Goal: Transaction & Acquisition: Obtain resource

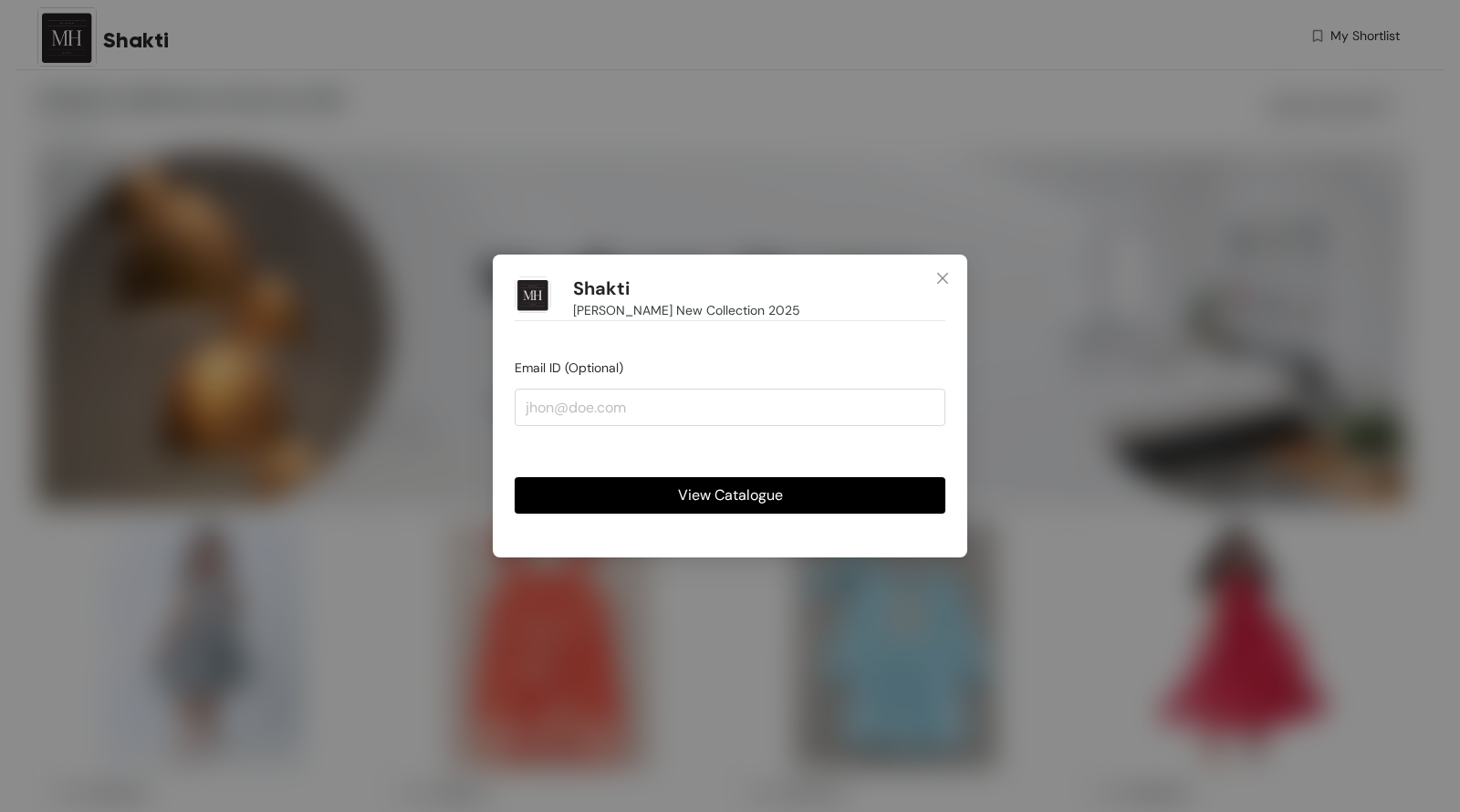
click at [726, 489] on span "View Catalogue" at bounding box center [730, 494] width 105 height 22
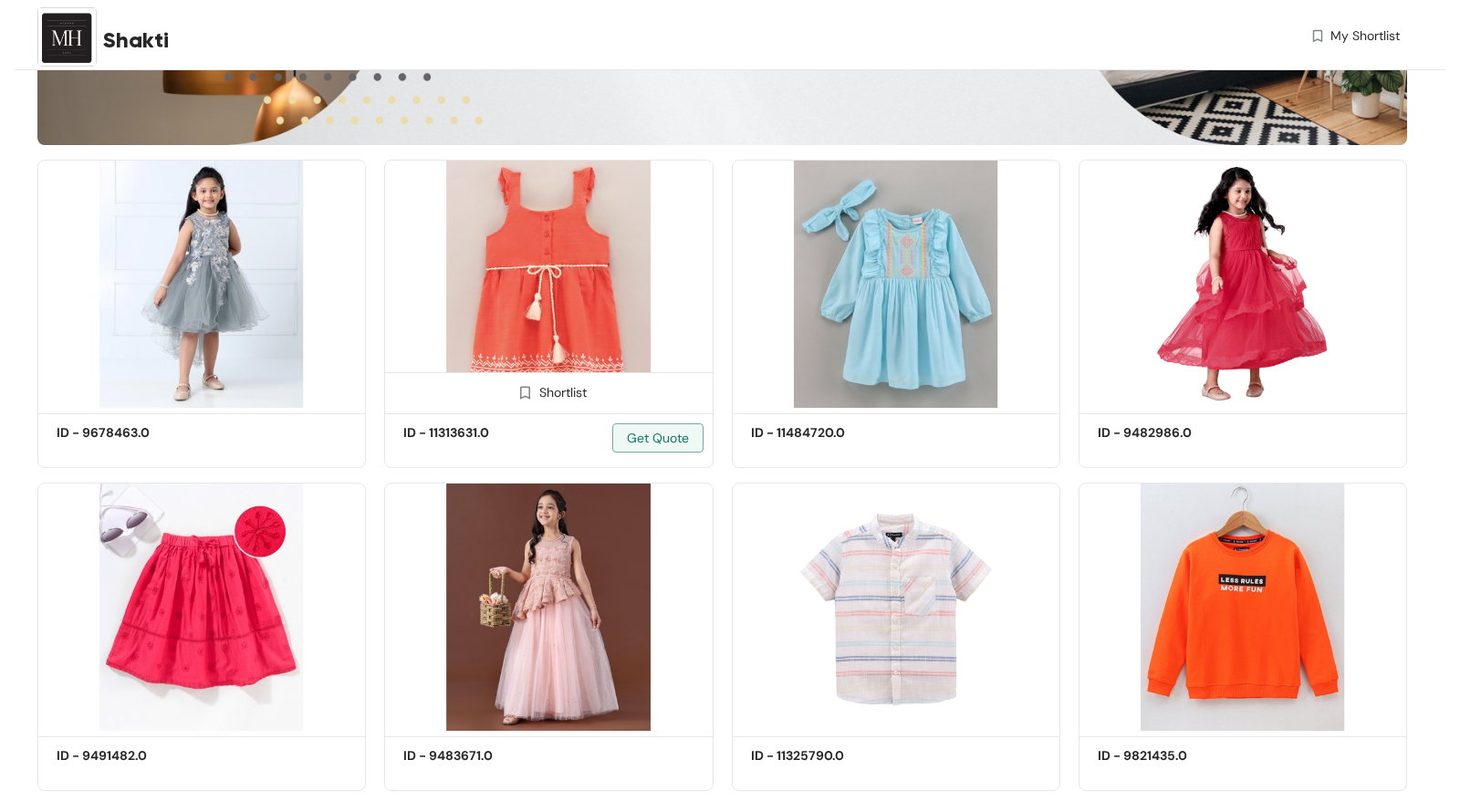
scroll to position [392, 0]
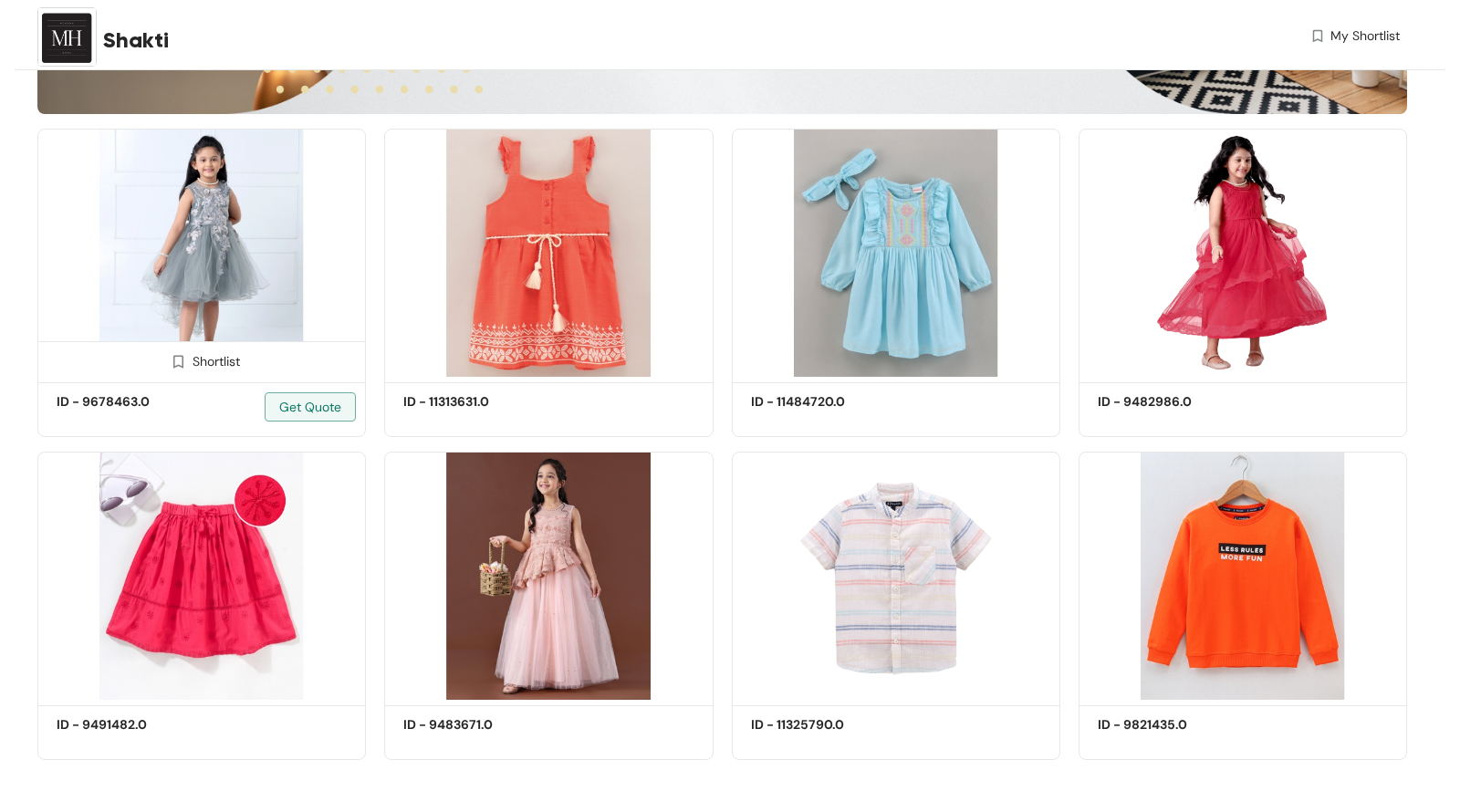
click at [178, 362] on img at bounding box center [178, 362] width 18 height 18
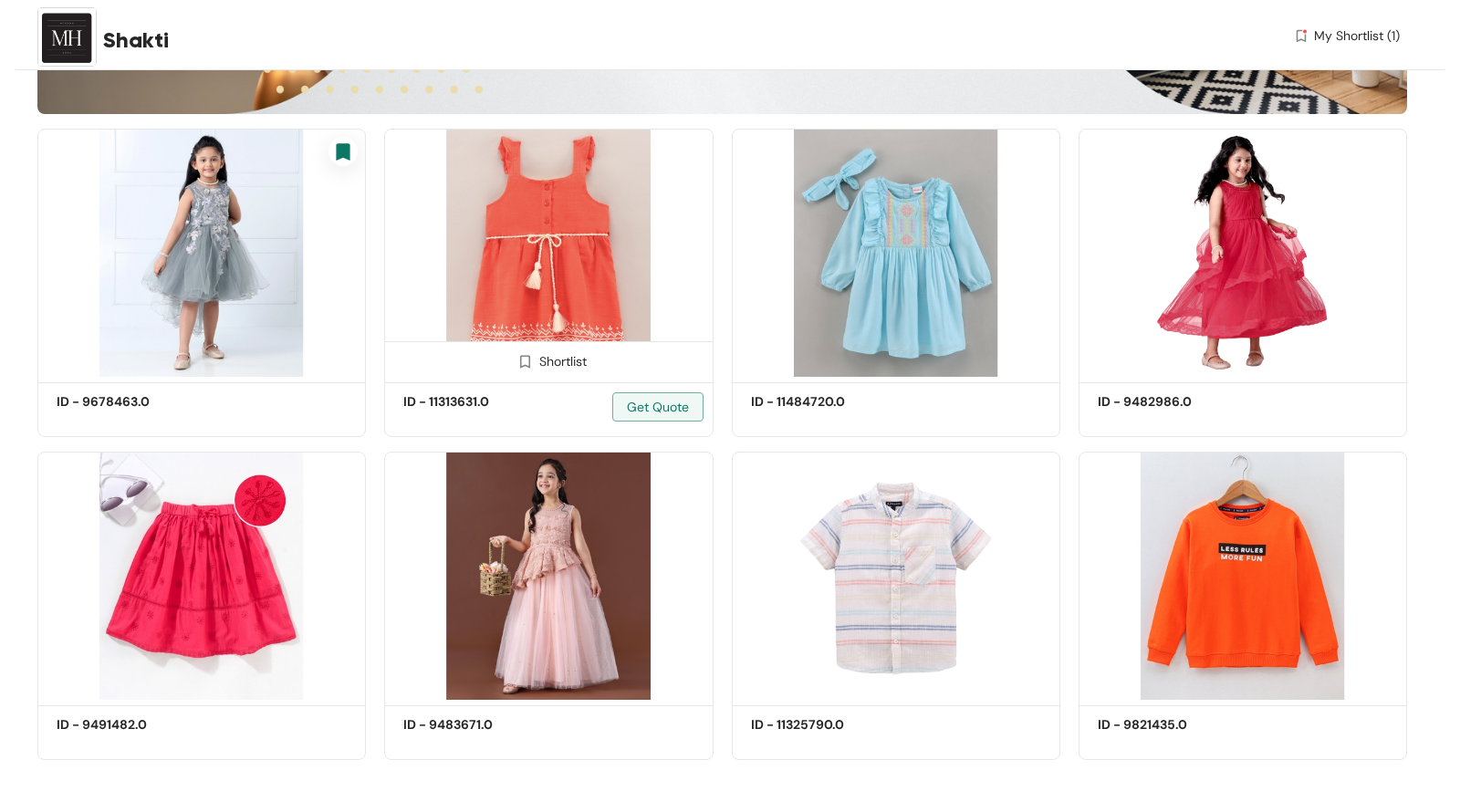
click at [532, 358] on img at bounding box center [526, 362] width 18 height 18
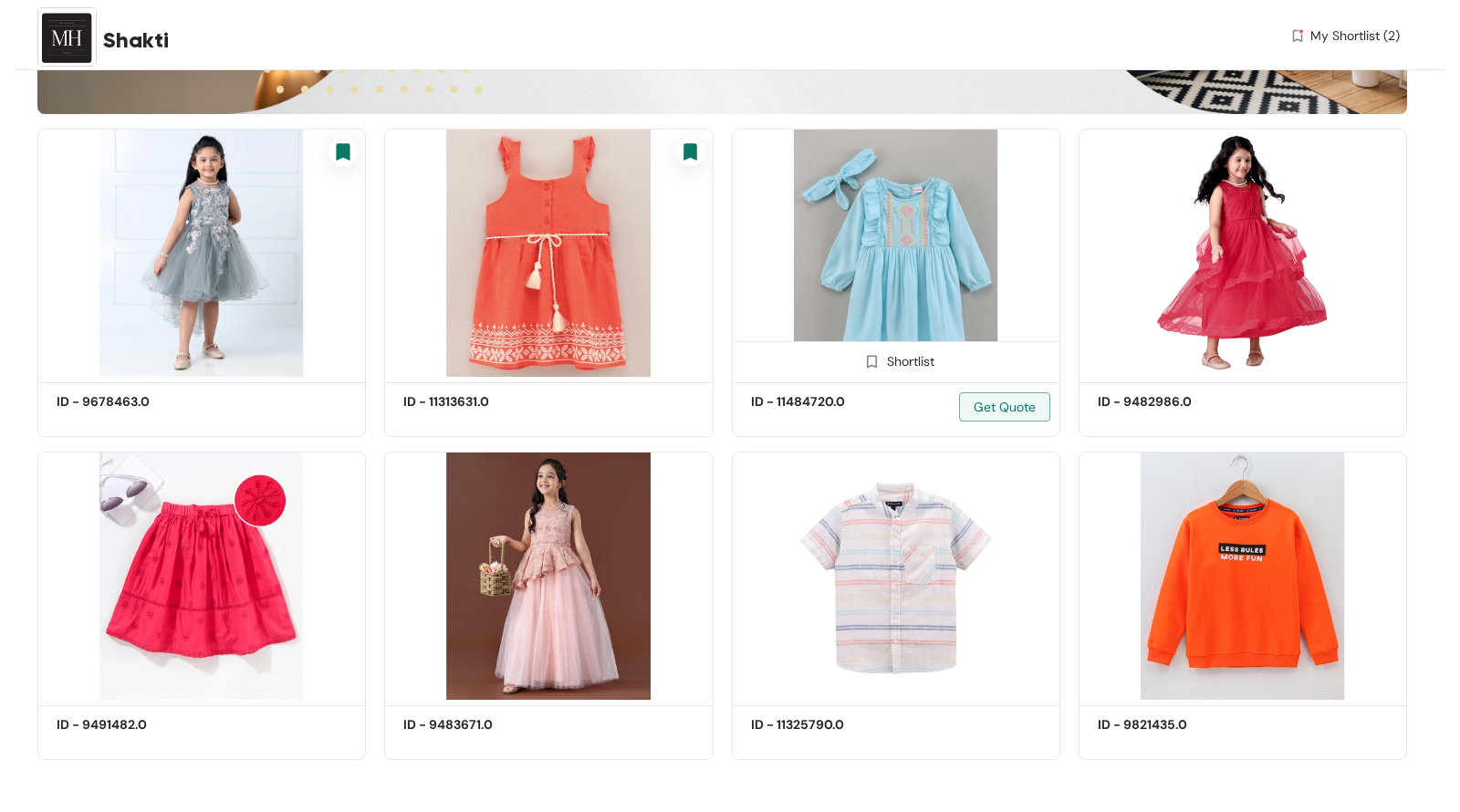
click at [879, 291] on img at bounding box center [895, 252] width 329 height 249
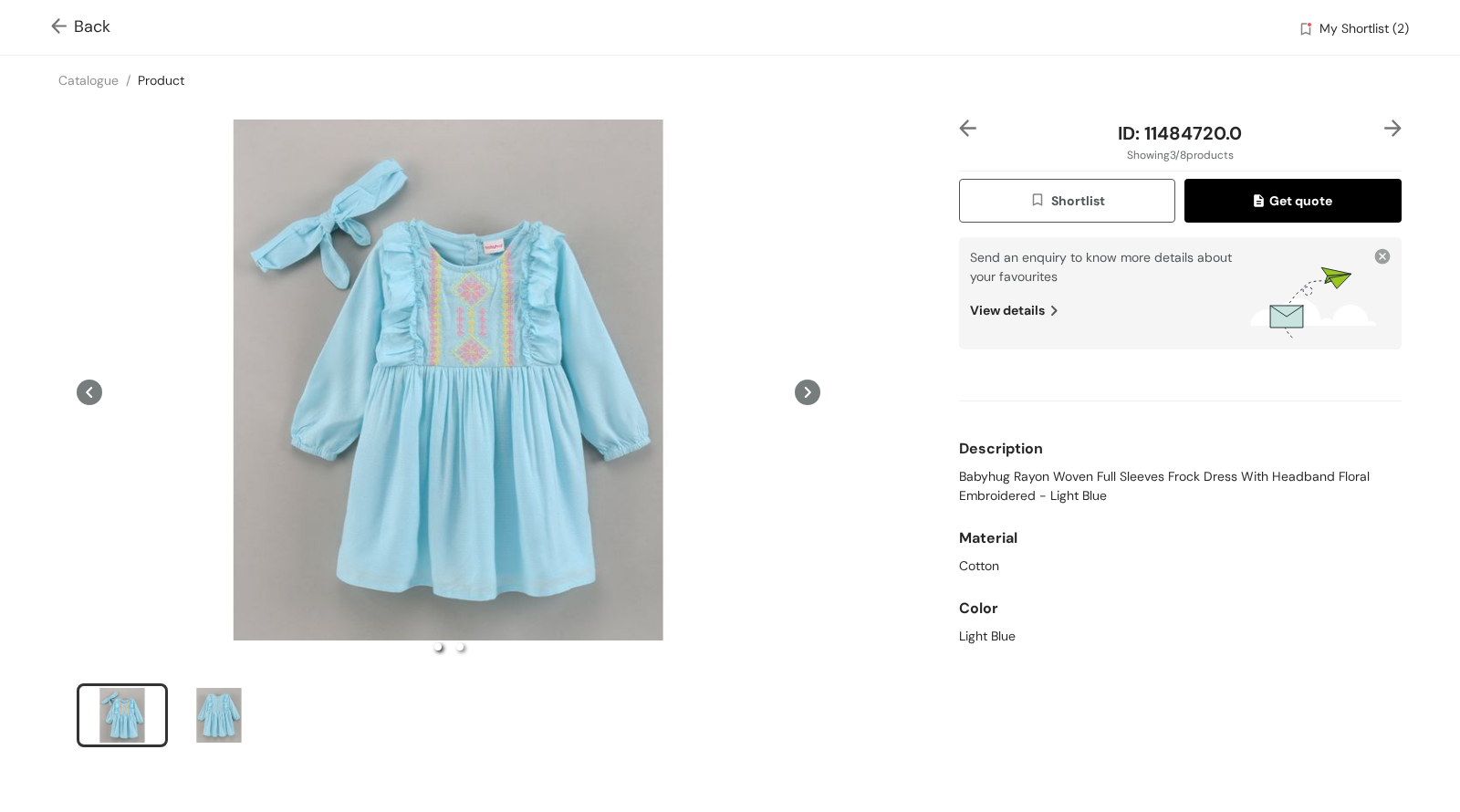
click at [1035, 188] on button "Shortlist" at bounding box center [1067, 200] width 217 height 44
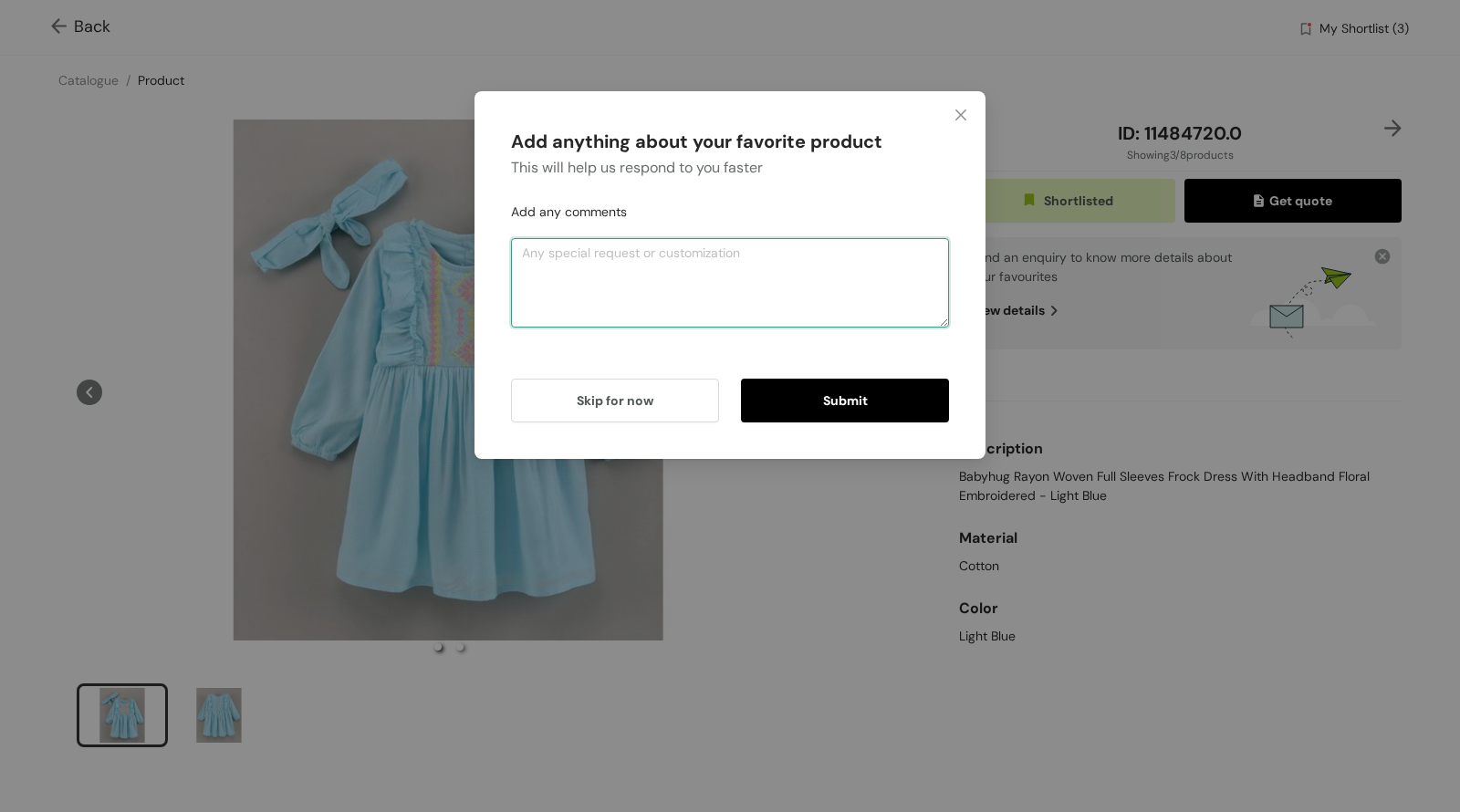
click at [650, 279] on textarea at bounding box center [730, 283] width 438 height 90
click at [967, 115] on icon "close" at bounding box center [961, 114] width 15 height 15
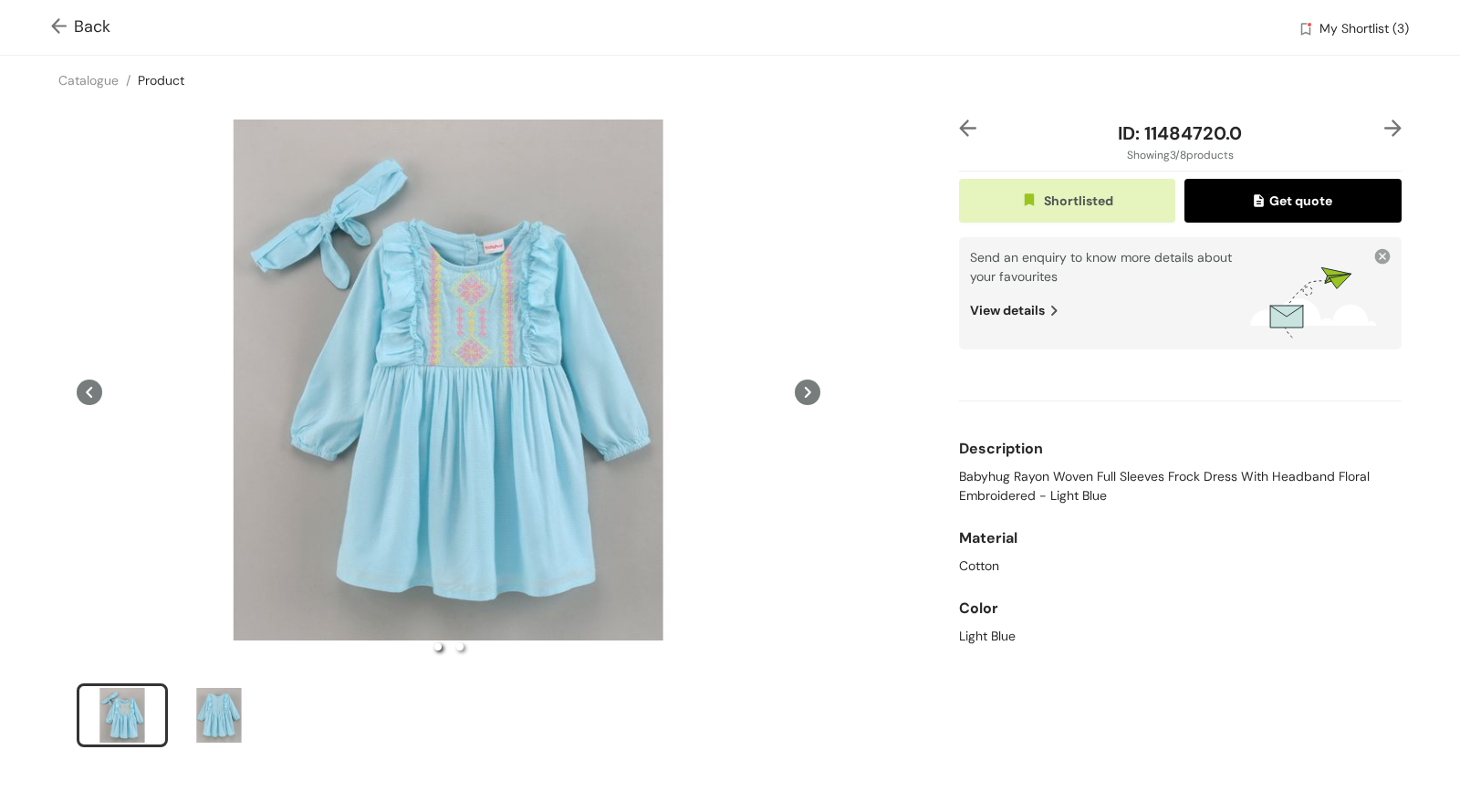
click at [1289, 191] on span "Get quote" at bounding box center [1293, 201] width 78 height 20
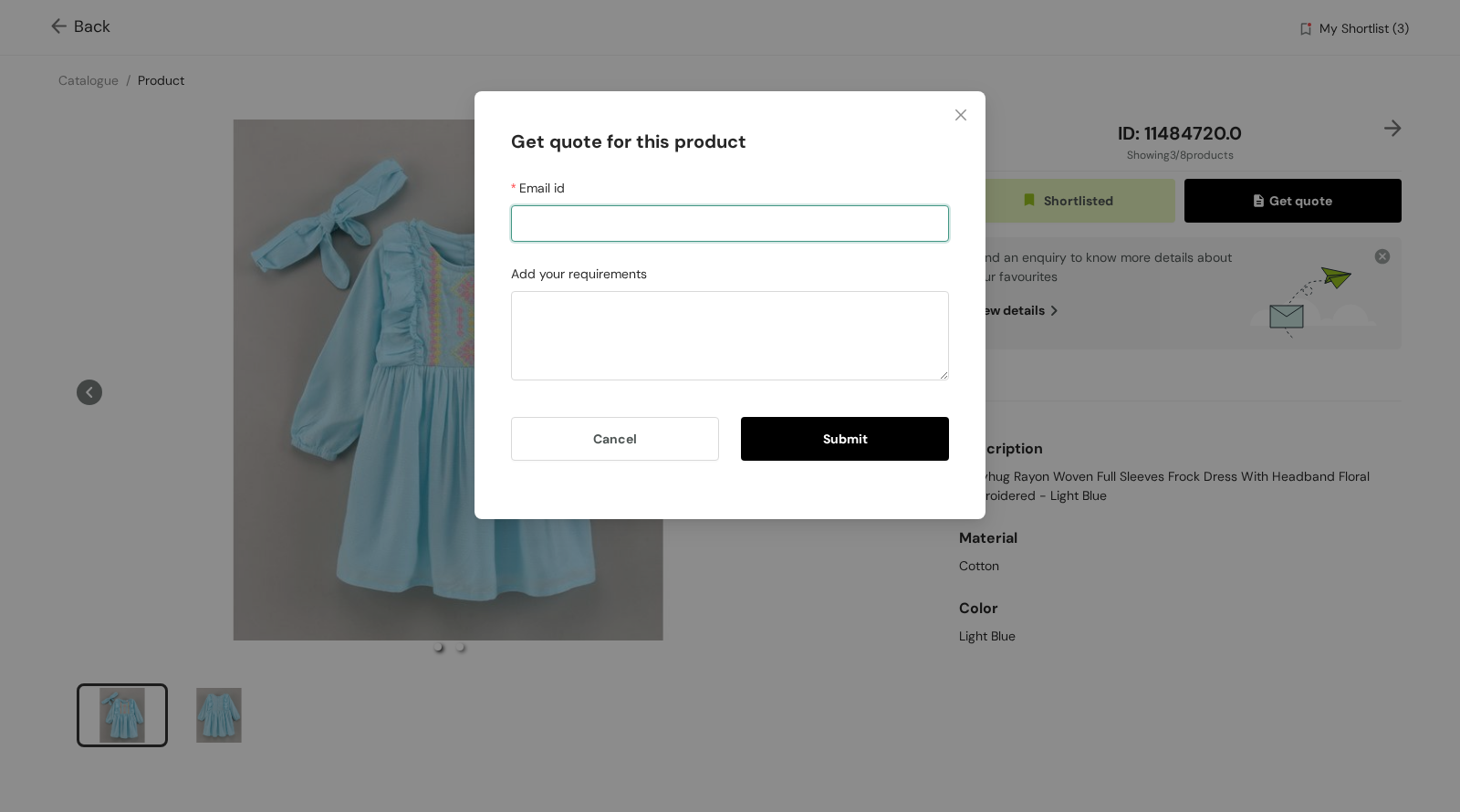
click at [646, 230] on input "Email id" at bounding box center [730, 223] width 438 height 36
type input "[EMAIL_ADDRESS][DOMAIN_NAME]"
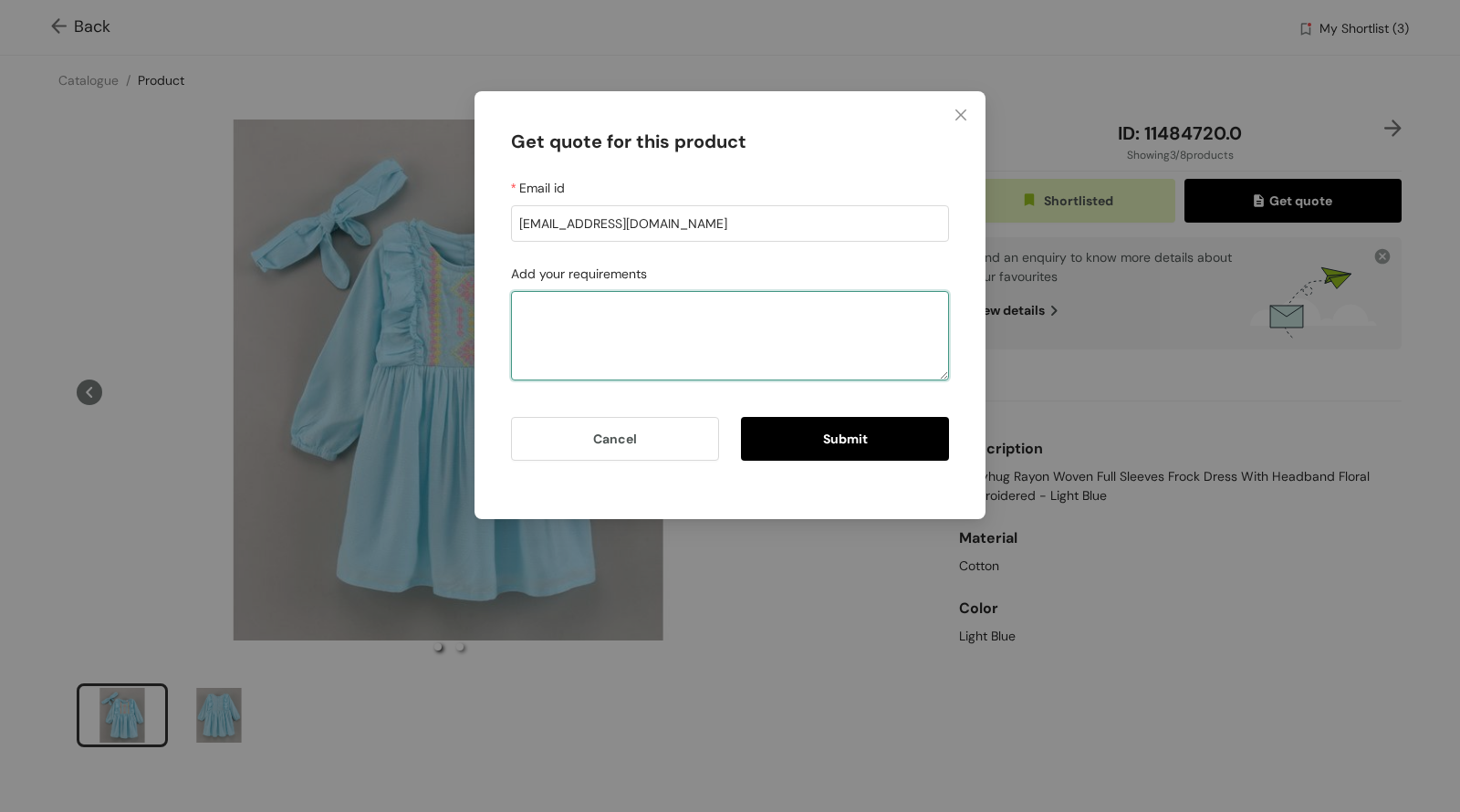
click at [575, 316] on textarea "Add your requirements" at bounding box center [730, 335] width 438 height 90
type textarea "I want to know the MOQ for this one?"
click at [863, 282] on div "Add your requirements" at bounding box center [730, 277] width 438 height 27
click at [858, 433] on span "Submit" at bounding box center [846, 439] width 45 height 20
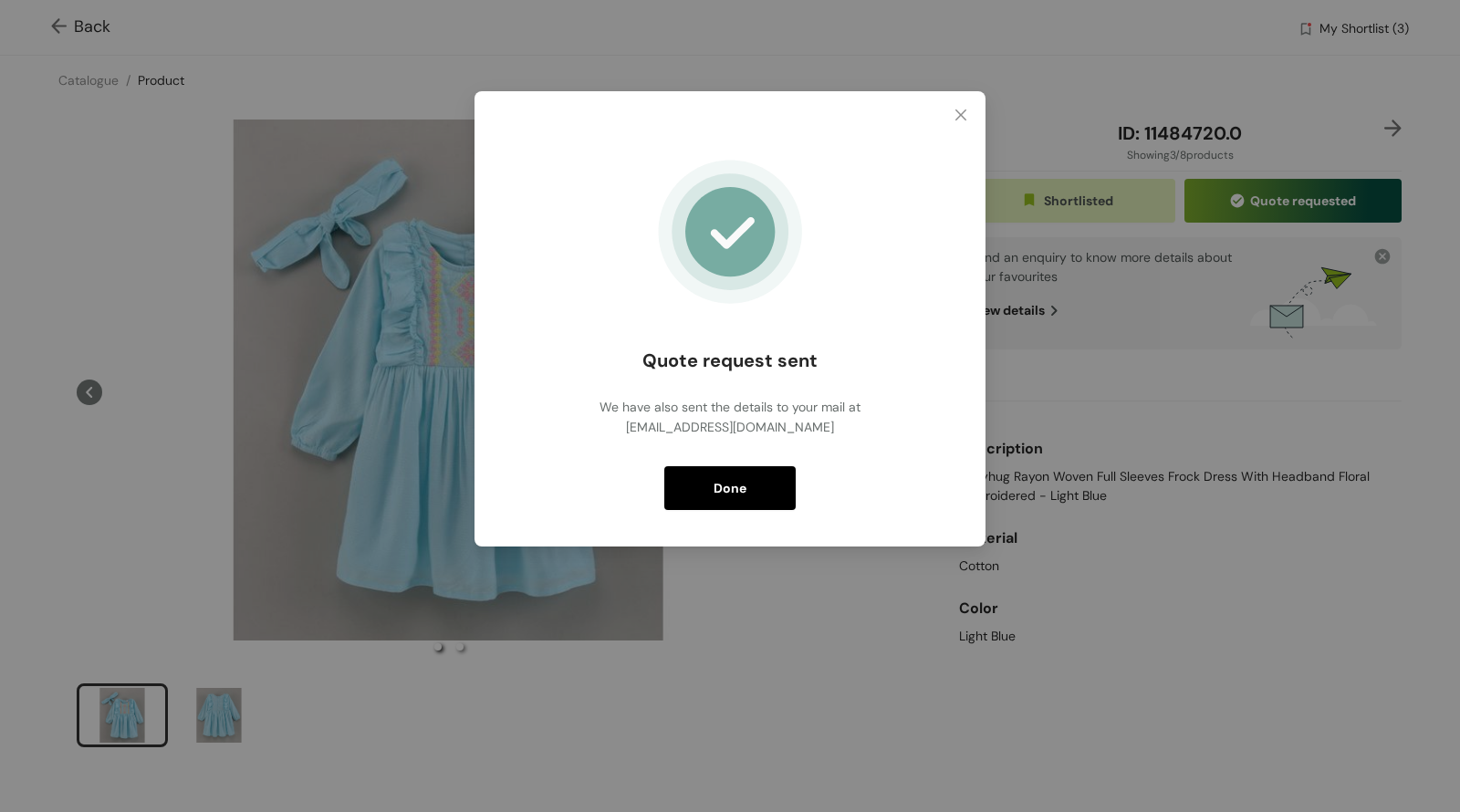
click at [746, 495] on button "Done" at bounding box center [730, 487] width 132 height 44
